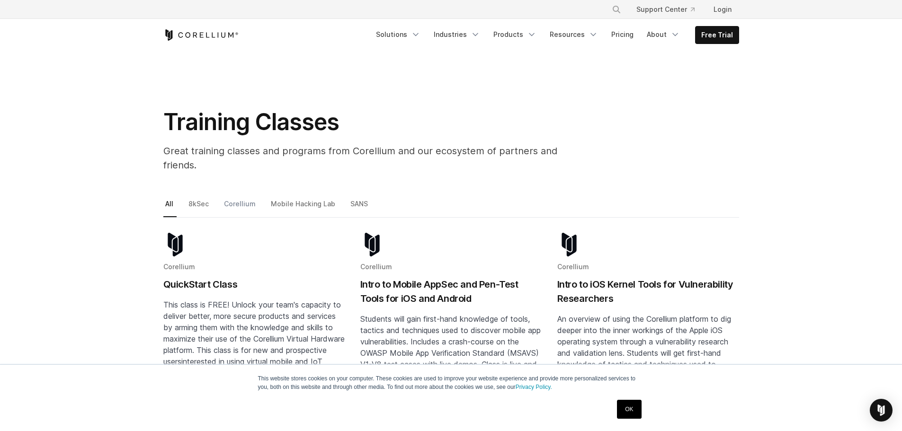
click at [231, 198] on link "Corellium" at bounding box center [240, 208] width 37 height 20
click at [311, 198] on link "Mobile Hacking Lab" at bounding box center [304, 208] width 70 height 20
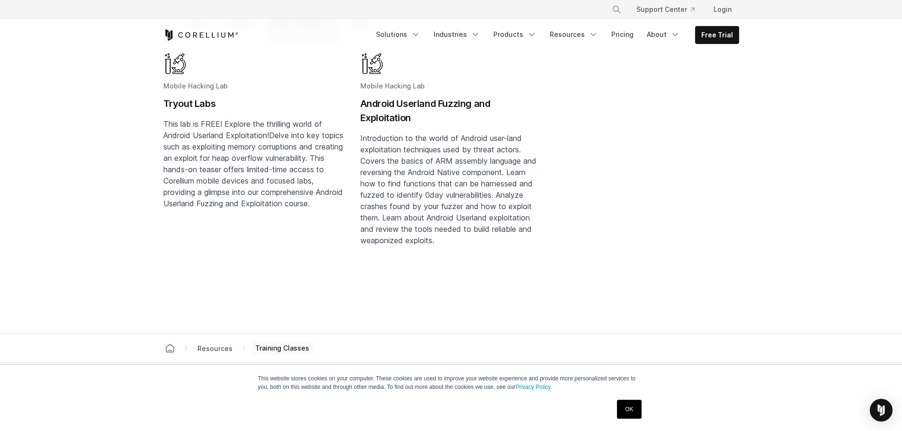
scroll to position [189, 0]
